Goal: Complete application form

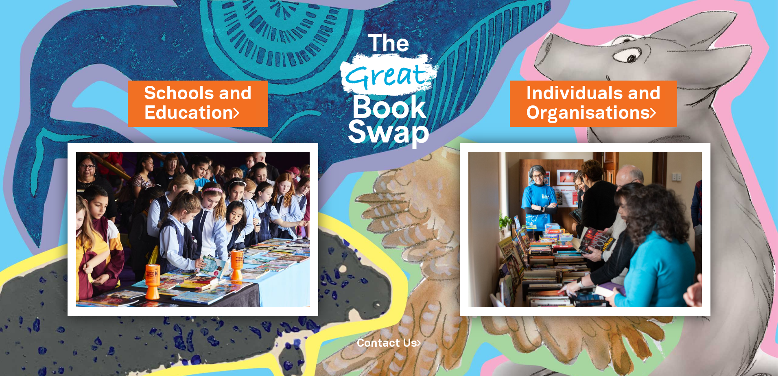
click at [363, 241] on div "Schools and Education Individuals and Organisations" at bounding box center [389, 158] width 778 height 316
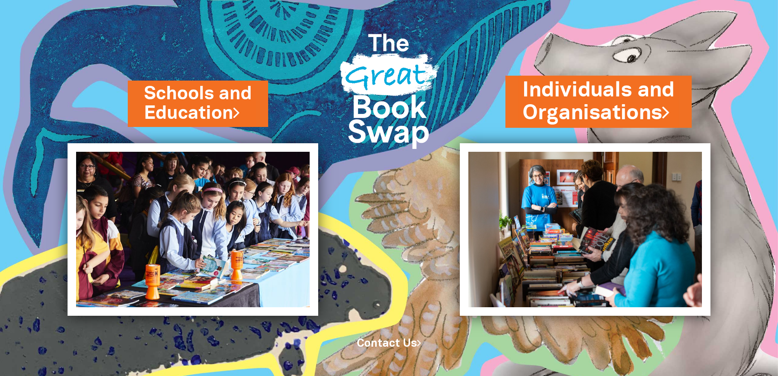
click at [552, 109] on link "Individuals and Organisations" at bounding box center [599, 101] width 152 height 51
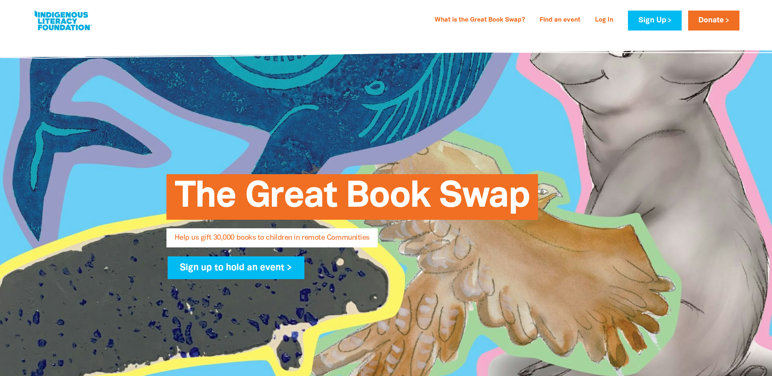
select select "AU"
